Goal: Information Seeking & Learning: Learn about a topic

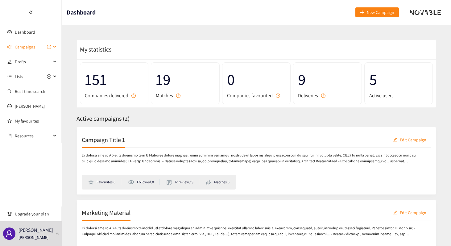
click at [33, 46] on span "Campaigns" at bounding box center [25, 47] width 20 height 12
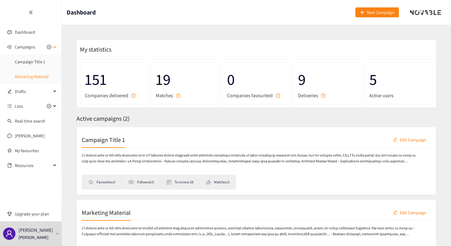
click at [37, 76] on link "Marketing Material" at bounding box center [32, 77] width 34 height 6
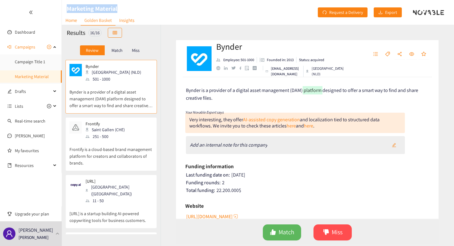
drag, startPoint x: 121, startPoint y: 7, endPoint x: 67, endPoint y: 7, distance: 53.7
click at [67, 7] on header "Marketing Material Home Golden Basket Insights Request a Delivery Export" at bounding box center [258, 12] width 392 height 25
copy h1 "Marketing Material"
click at [74, 19] on link "Home" at bounding box center [71, 20] width 19 height 10
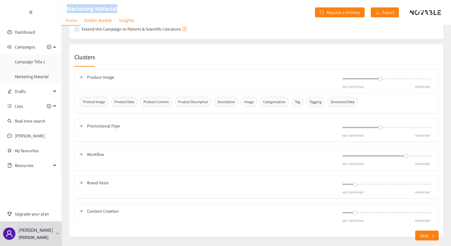
scroll to position [324, 0]
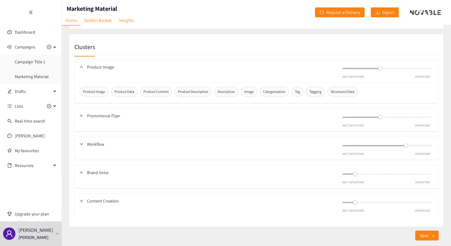
click at [174, 118] on div "Promotional Flyer NOT IMPORTANT IMPORTANT" at bounding box center [257, 120] width 364 height 23
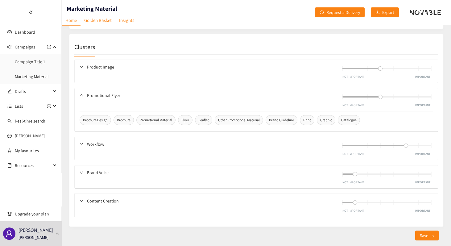
click at [180, 137] on div "Workflow NOT IMPORTANT IMPORTANT" at bounding box center [257, 148] width 364 height 23
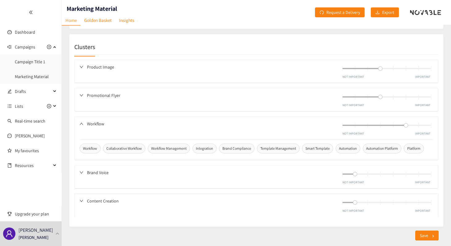
click at [191, 165] on div "Brand Voice NOT IMPORTANT IMPORTANT" at bounding box center [257, 176] width 364 height 23
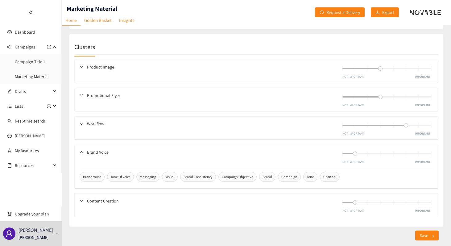
click at [201, 194] on div "Content Creation NOT IMPORTANT IMPORTANT" at bounding box center [257, 205] width 364 height 23
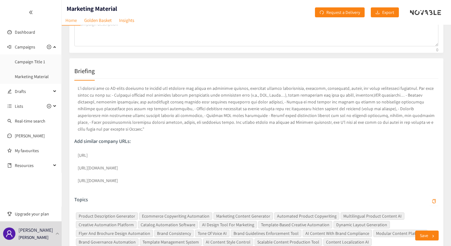
scroll to position [74, 0]
click at [107, 25] on link "Golden Basket" at bounding box center [98, 20] width 35 height 10
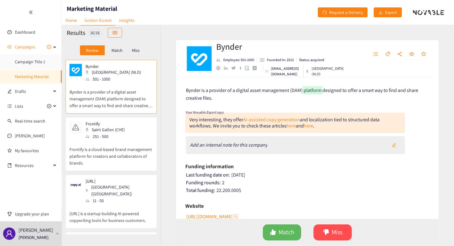
click at [141, 137] on div "Frontify Saint Gallen (CHE) 251 - 500" at bounding box center [110, 130] width 83 height 19
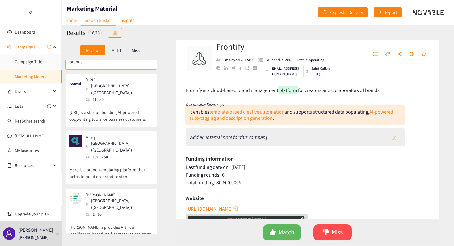
scroll to position [110, 0]
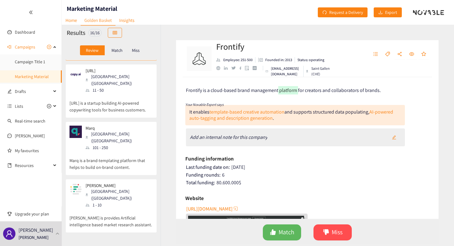
click at [138, 94] on p "[URL] is a startup building AI-powered copywriting tools for business customers." at bounding box center [110, 104] width 83 height 20
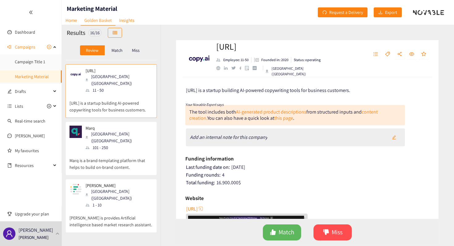
click at [133, 135] on div "Marq [GEOGRAPHIC_DATA] ([GEOGRAPHIC_DATA]) 101 - 250" at bounding box center [110, 138] width 83 height 25
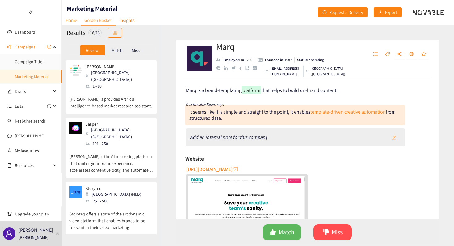
scroll to position [233, 0]
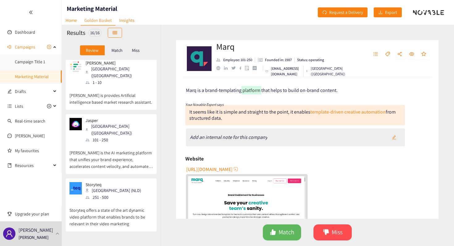
click at [123, 136] on div "101 - 250" at bounding box center [118, 139] width 67 height 7
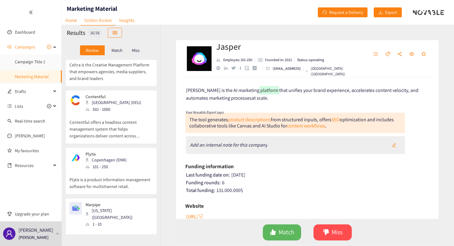
scroll to position [717, 0]
